Goal: Find specific page/section: Find specific page/section

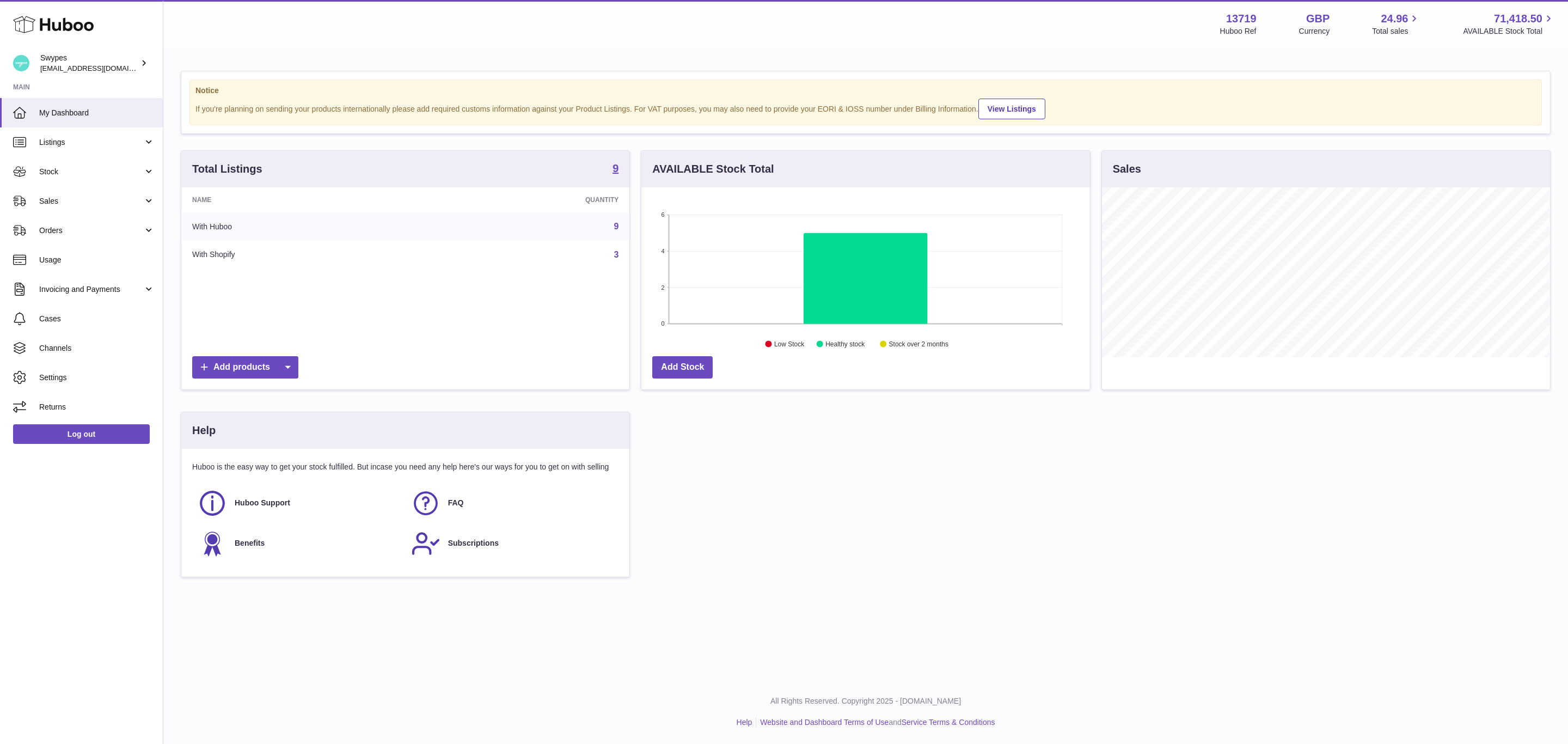
scroll to position [170, 448]
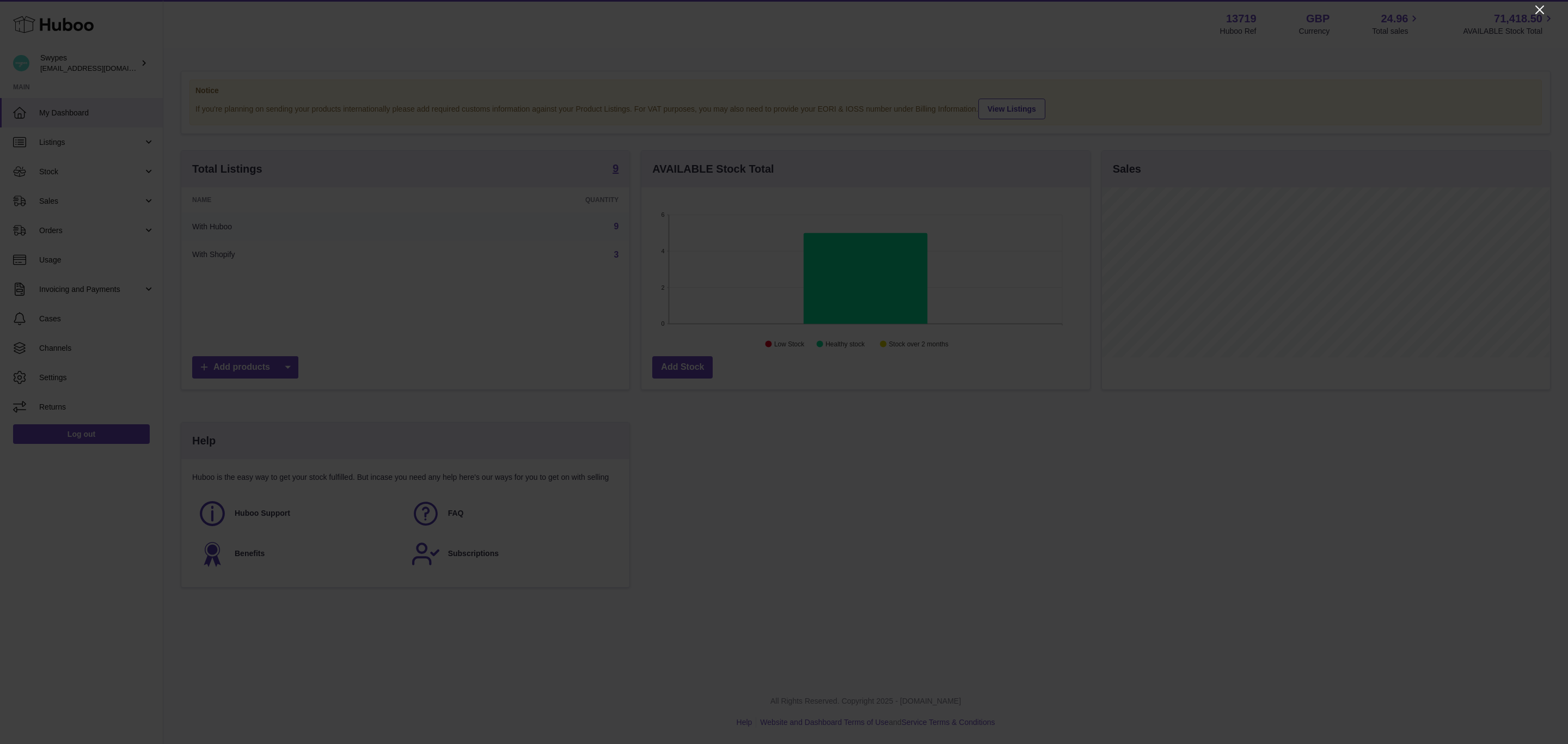
click at [1542, 11] on icon "Close" at bounding box center [1539, 10] width 13 height 13
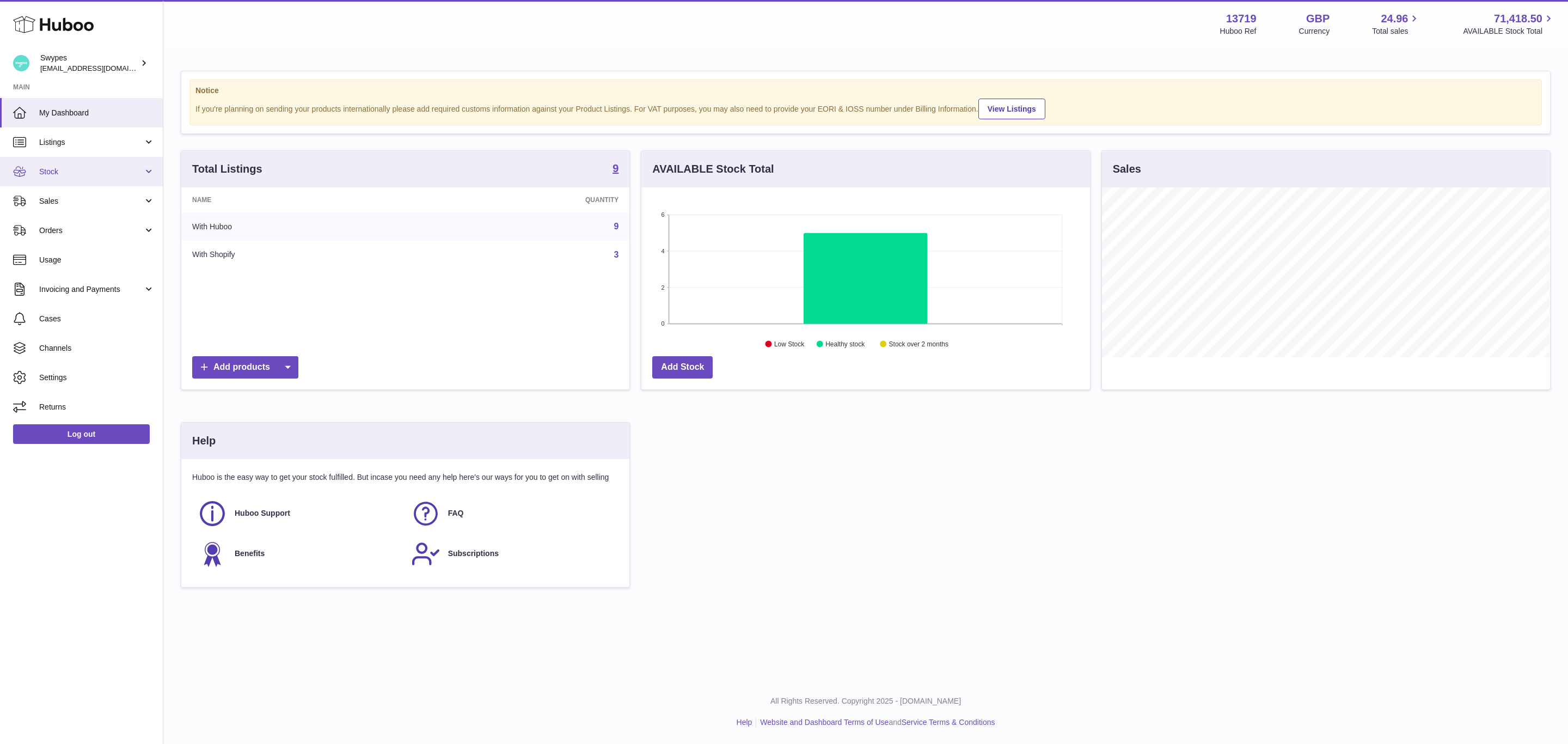
click at [67, 171] on span "Stock" at bounding box center [91, 171] width 104 height 10
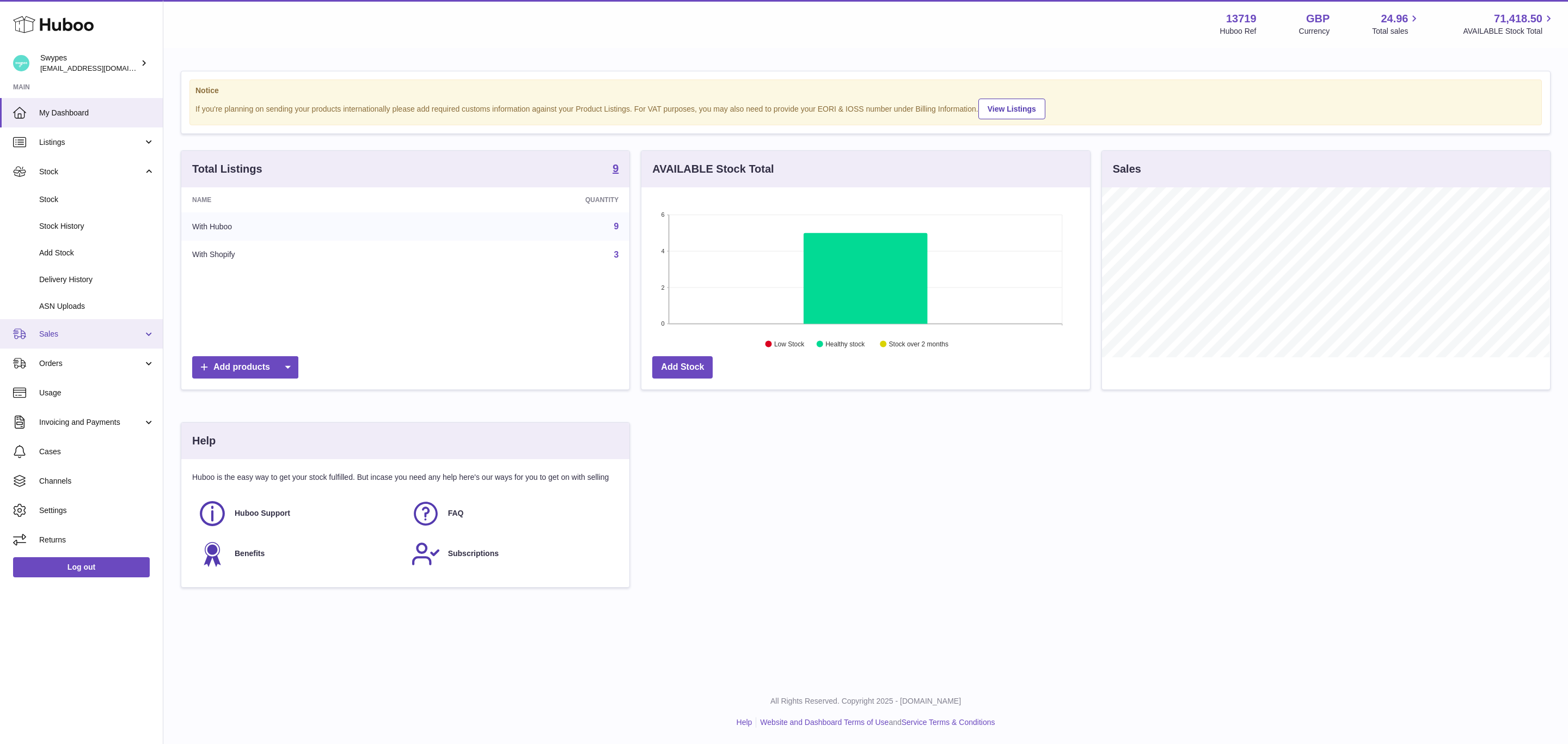
click at [54, 334] on span "Sales" at bounding box center [91, 334] width 104 height 10
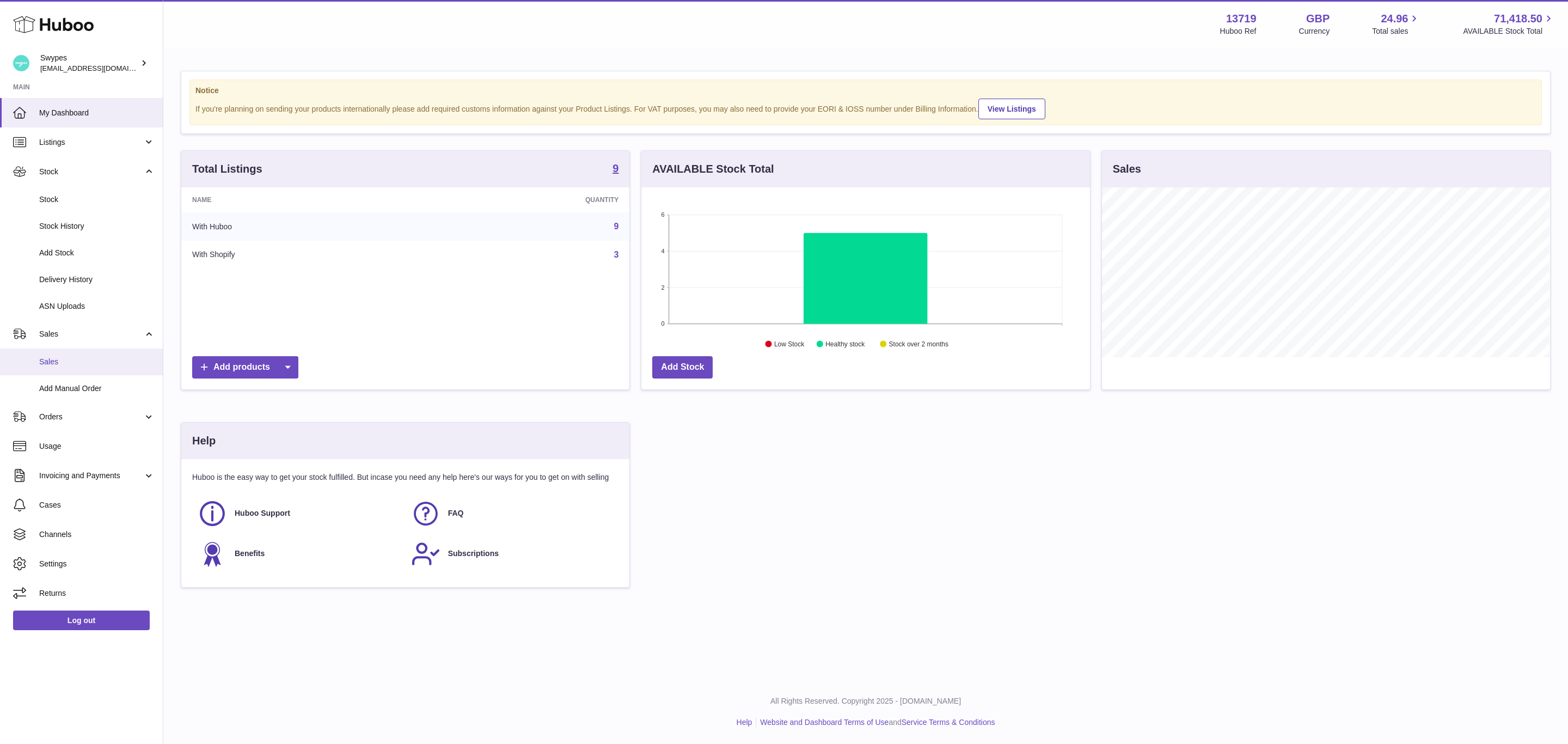
click at [64, 363] on span "Sales" at bounding box center [96, 362] width 115 height 10
